Goal: Navigation & Orientation: Find specific page/section

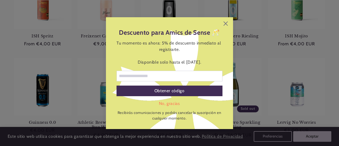
scroll to position [502, 0]
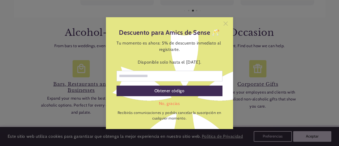
click at [225, 24] on icon at bounding box center [226, 23] width 4 height 4
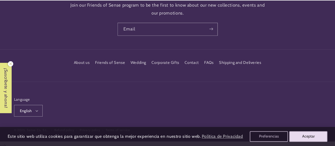
scroll to position [0, 298]
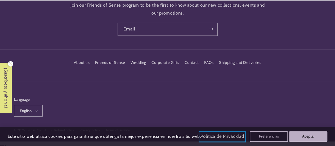
click at [233, 135] on link "Política de Privacidad" at bounding box center [223, 137] width 46 height 10
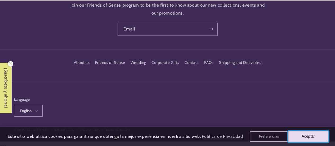
click at [304, 134] on button "Aceptar" at bounding box center [308, 136] width 41 height 11
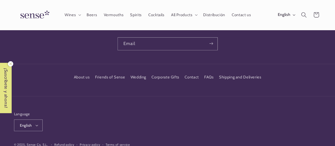
scroll to position [826, 0]
click at [137, 73] on link "Wedding" at bounding box center [139, 78] width 16 height 10
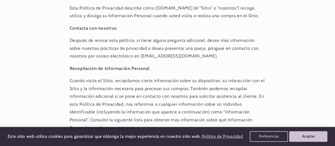
scroll to position [0, 298]
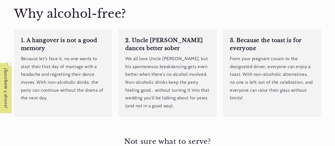
scroll to position [654, 0]
click at [68, 74] on p "Because let's face it, no one wants to start their first day of marriage with a…" at bounding box center [63, 78] width 84 height 47
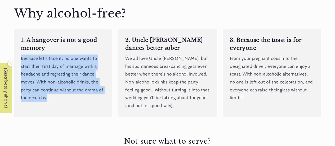
click at [68, 74] on p "Because let's face it, no one wants to start their first day of marriage with a…" at bounding box center [63, 78] width 84 height 47
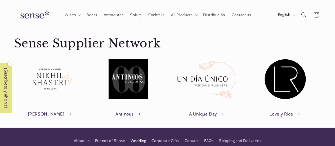
scroll to position [0, 0]
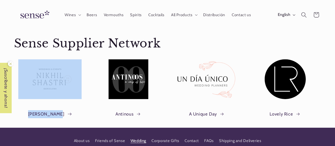
drag, startPoint x: 52, startPoint y: 115, endPoint x: 57, endPoint y: 115, distance: 5.6
click at [57, 115] on div "Sense Supplier Network Nikhil Shastri Antinous A Unique Day Lovely Rice 1 / of 2" at bounding box center [167, 76] width 335 height 101
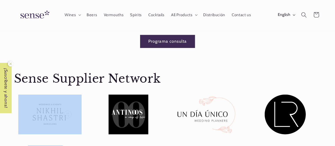
scroll to position [907, 0]
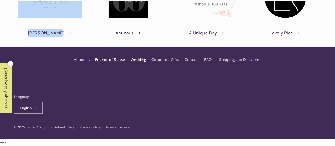
click at [114, 60] on link "Friends of Sense" at bounding box center [110, 60] width 30 height 10
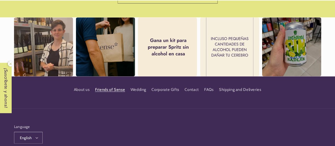
scroll to position [438, 0]
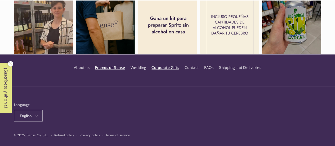
click at [174, 63] on link "Corporate Gifts" at bounding box center [165, 68] width 28 height 10
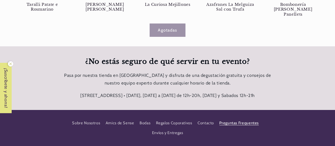
click at [235, 128] on link "Preguntas Frequentes" at bounding box center [238, 123] width 39 height 10
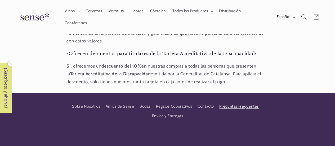
scroll to position [514, 0]
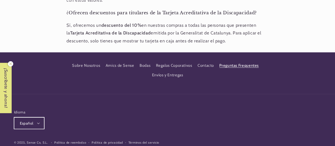
click at [33, 117] on button "Español" at bounding box center [29, 123] width 30 height 12
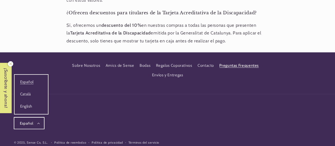
click at [33, 117] on button "Español" at bounding box center [29, 123] width 30 height 12
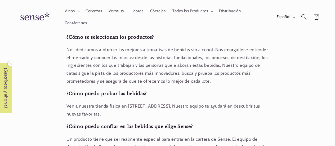
scroll to position [0, 0]
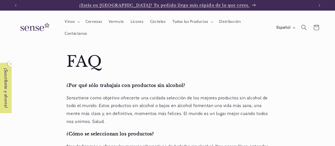
click at [156, 6] on span "¿Estás en [GEOGRAPHIC_DATA]? Tu pedido llega más rápido de lo que crees." at bounding box center [164, 5] width 171 height 5
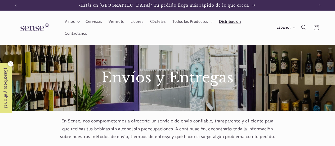
click at [229, 20] on span "Distribución" at bounding box center [230, 21] width 22 height 5
